Goal: Task Accomplishment & Management: Complete application form

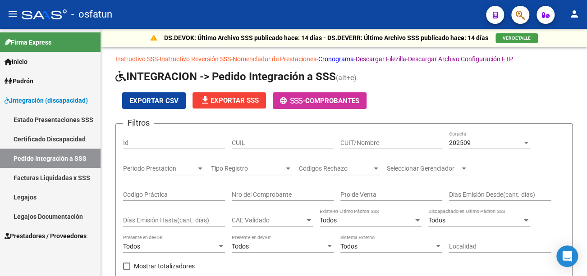
click at [576, 13] on mat-icon "person" at bounding box center [574, 14] width 11 height 11
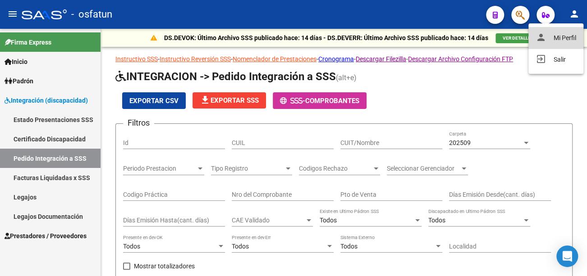
click at [568, 38] on button "person Mi Perfil" at bounding box center [555, 38] width 55 height 22
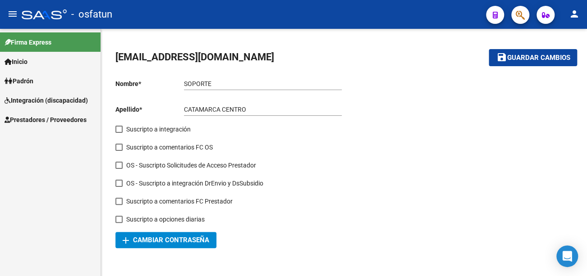
click at [35, 61] on link "Inicio" at bounding box center [50, 61] width 100 height 19
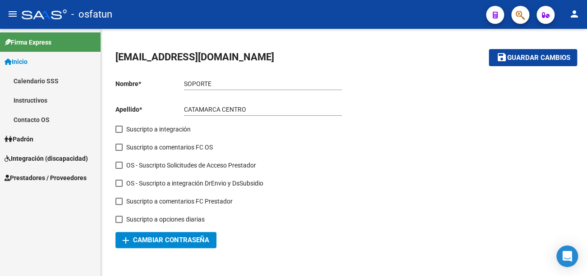
click at [60, 178] on span "Prestadores / Proveedores" at bounding box center [46, 178] width 82 height 10
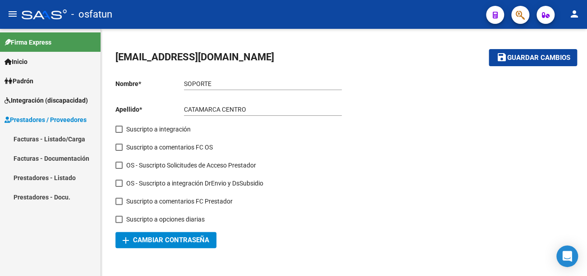
click at [58, 139] on link "Facturas - Listado/Carga" at bounding box center [50, 138] width 100 height 19
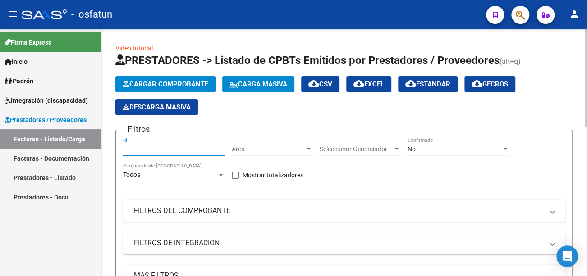
click at [166, 151] on input "Id" at bounding box center [174, 150] width 102 height 8
type input "96185"
click at [362, 149] on span "Seleccionar Gerenciador" at bounding box center [355, 150] width 73 height 8
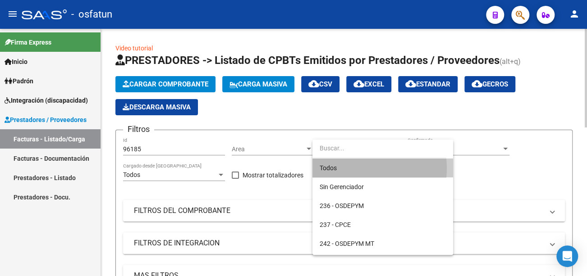
drag, startPoint x: 353, startPoint y: 169, endPoint x: 371, endPoint y: 166, distance: 18.2
click at [353, 169] on span "Todos" at bounding box center [382, 168] width 126 height 19
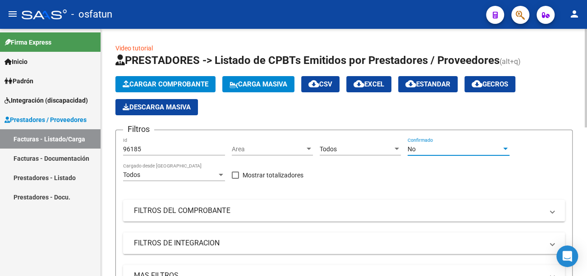
click at [435, 147] on div "No" at bounding box center [454, 150] width 94 height 8
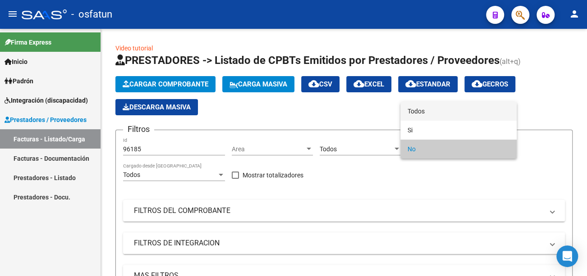
click at [440, 110] on span "Todos" at bounding box center [458, 111] width 102 height 19
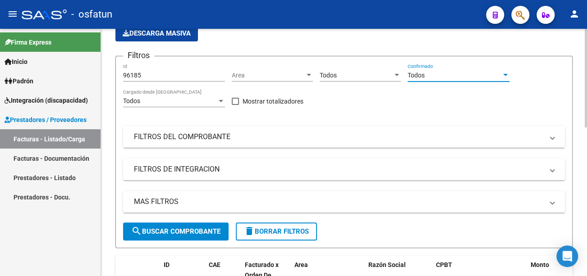
scroll to position [135, 0]
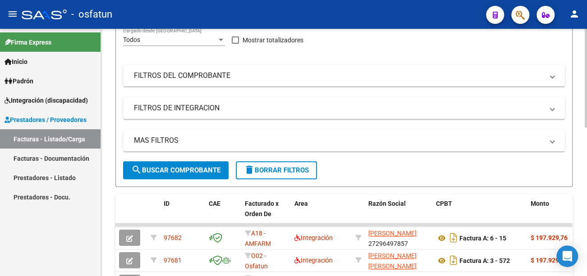
click at [175, 170] on span "search Buscar Comprobante" at bounding box center [175, 170] width 89 height 8
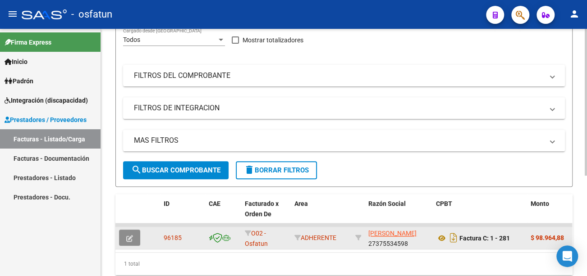
click at [131, 238] on icon "button" at bounding box center [129, 238] width 7 height 7
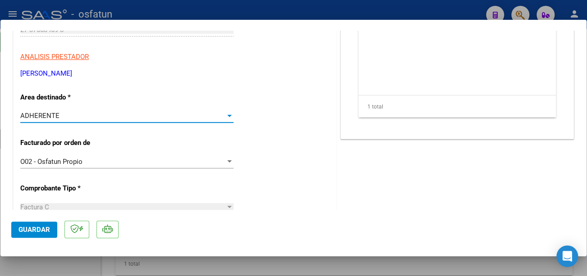
click at [166, 118] on div "ADHERENTE" at bounding box center [122, 116] width 205 height 8
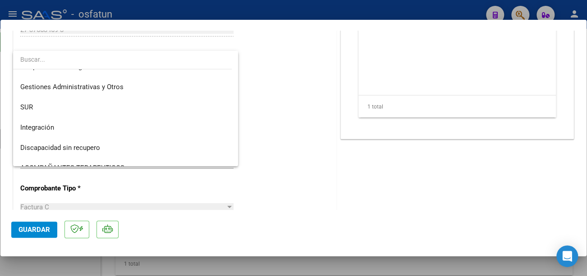
scroll to position [0, 0]
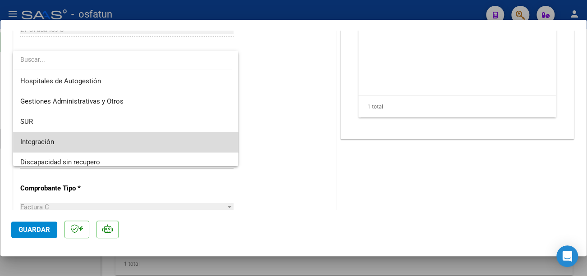
click at [155, 138] on span "Integración" at bounding box center [125, 142] width 211 height 20
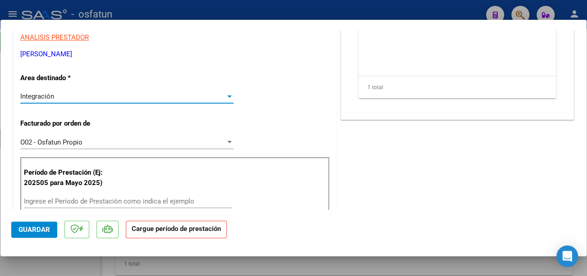
scroll to position [180, 0]
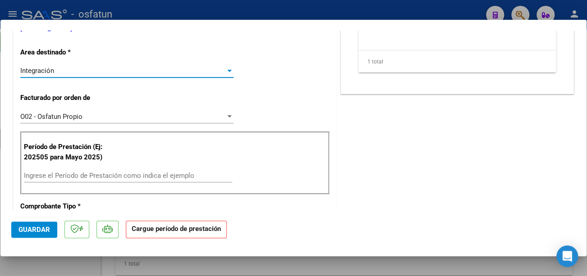
click at [100, 173] on input "Ingrese el Período de Prestación como indica el ejemplo" at bounding box center [128, 176] width 208 height 8
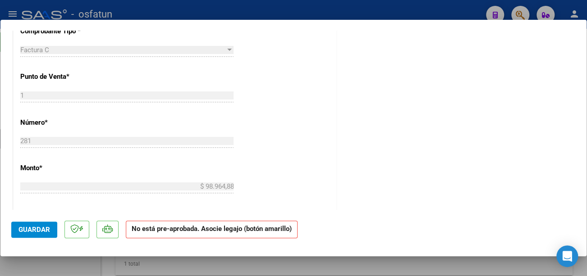
scroll to position [406, 0]
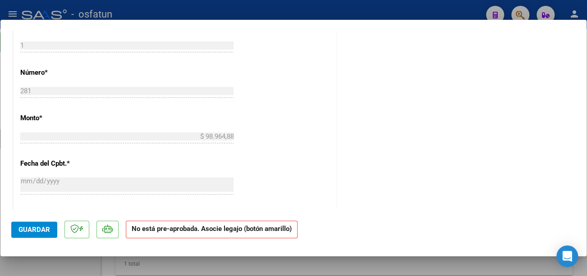
type input "202509"
click at [36, 229] on span "Guardar" at bounding box center [34, 230] width 32 height 8
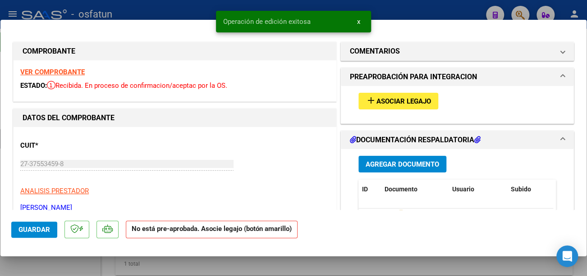
scroll to position [0, 0]
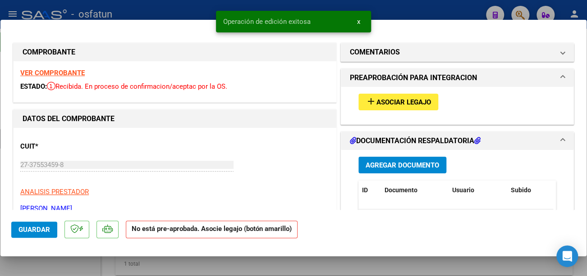
click at [383, 100] on span "Asociar Legajo" at bounding box center [403, 102] width 55 height 8
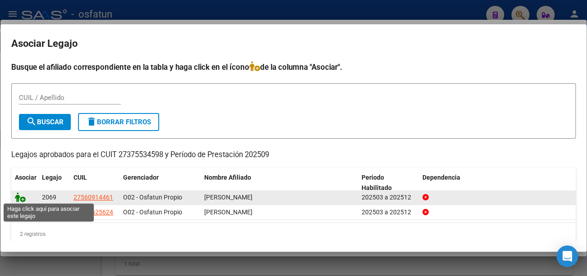
click at [18, 196] on icon at bounding box center [20, 197] width 11 height 10
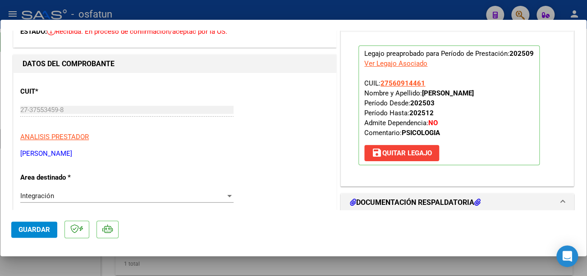
scroll to position [90, 0]
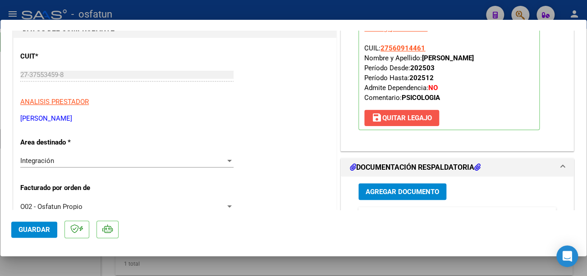
click at [396, 121] on span "save [PERSON_NAME]" at bounding box center [401, 118] width 60 height 8
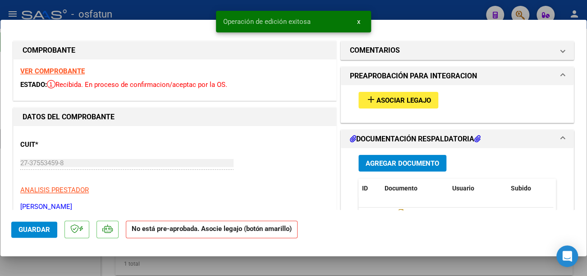
scroll to position [0, 0]
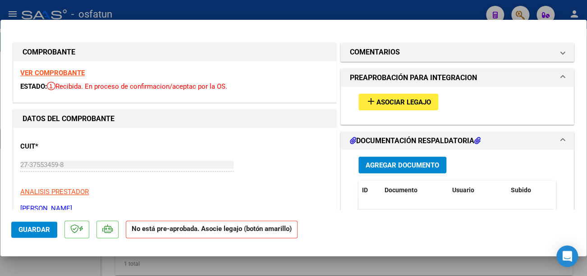
click at [392, 99] on span "Asociar Legajo" at bounding box center [403, 102] width 55 height 8
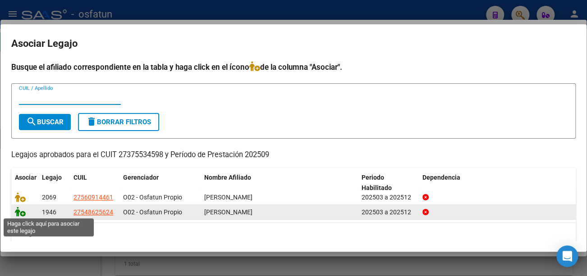
click at [21, 213] on icon at bounding box center [20, 212] width 11 height 10
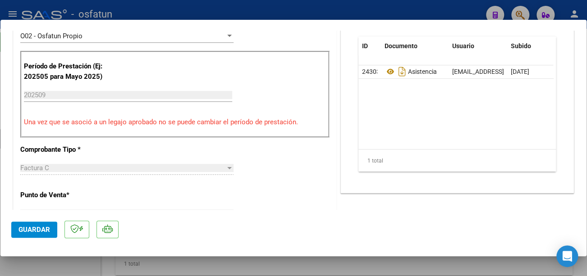
scroll to position [270, 0]
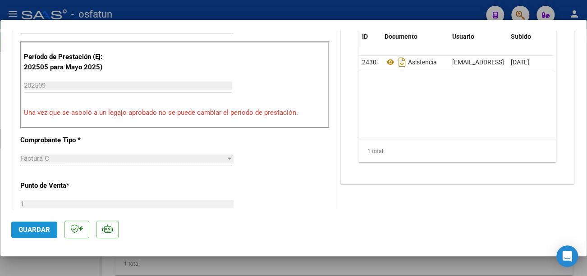
click at [41, 226] on span "Guardar" at bounding box center [34, 230] width 32 height 8
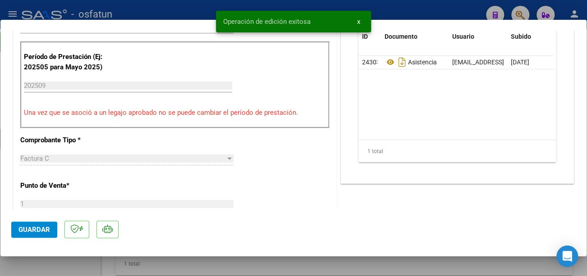
click at [358, 23] on span "x" at bounding box center [358, 22] width 3 height 8
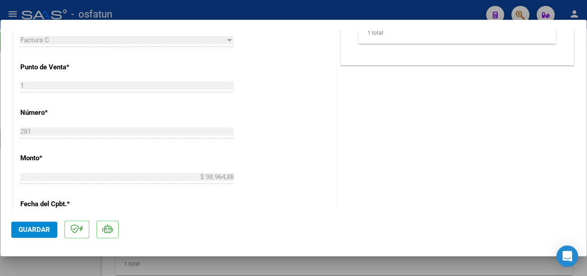
scroll to position [406, 0]
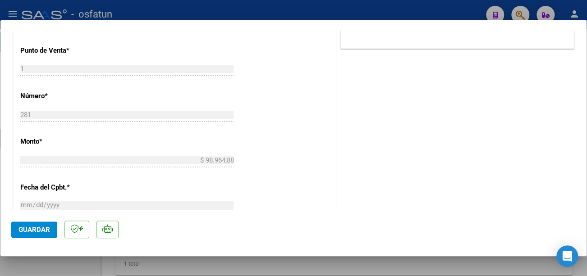
type input "$ 0,00"
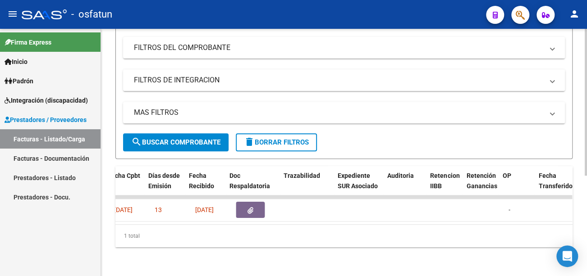
scroll to position [0, 432]
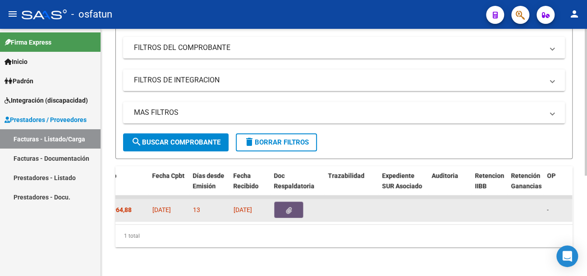
click at [287, 207] on icon "button" at bounding box center [289, 210] width 6 height 7
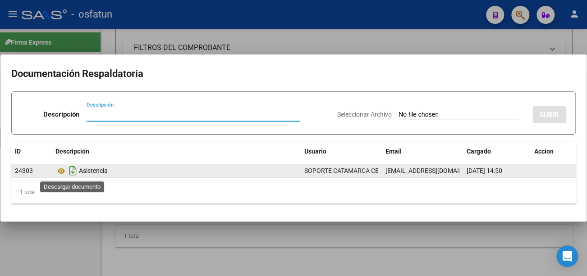
click at [68, 171] on icon "Descargar documento" at bounding box center [73, 171] width 12 height 14
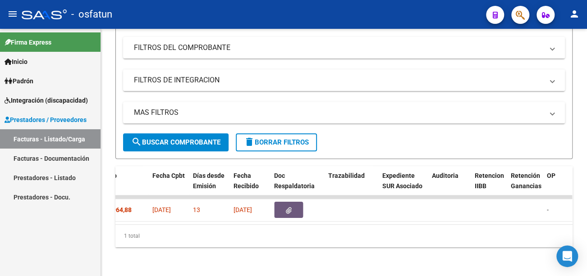
click at [40, 63] on link "Inicio" at bounding box center [50, 61] width 100 height 19
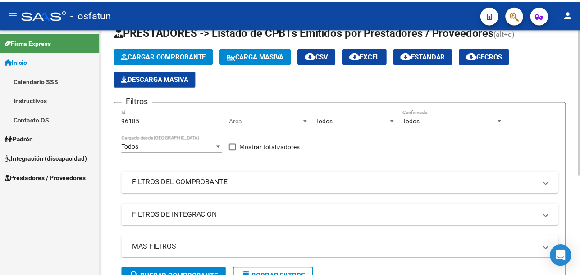
scroll to position [0, 0]
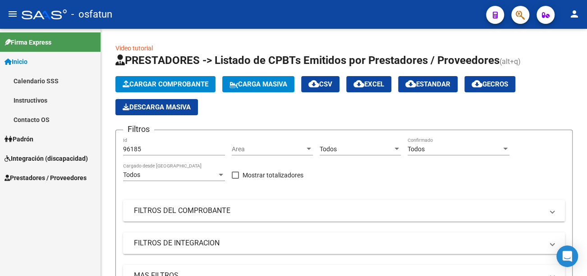
click at [574, 11] on mat-icon "person" at bounding box center [574, 14] width 11 height 11
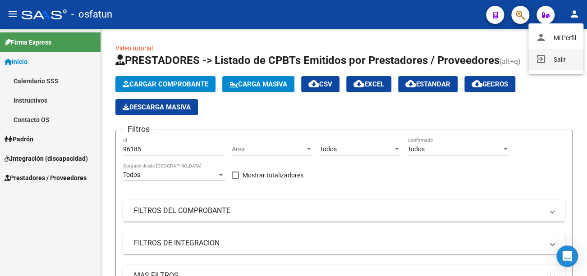
click at [562, 62] on button "exit_to_app Salir" at bounding box center [555, 60] width 55 height 22
